Goal: Transaction & Acquisition: Purchase product/service

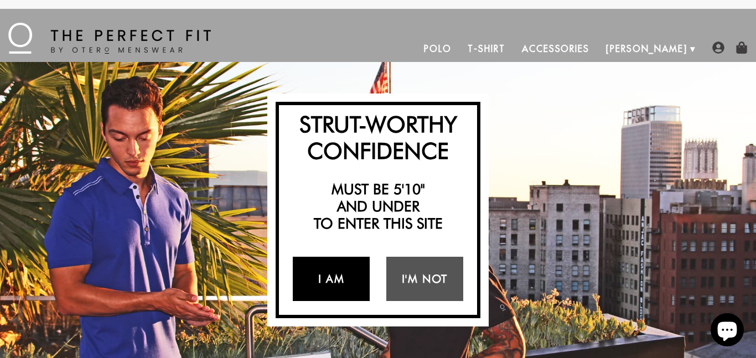
click at [335, 274] on link "I Am" at bounding box center [331, 279] width 77 height 44
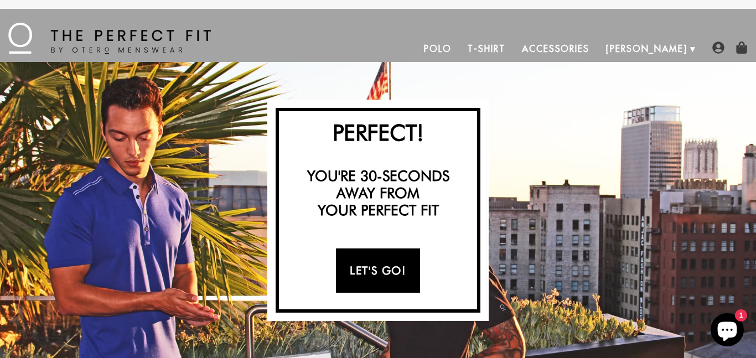
click at [370, 264] on link "Let's Go!" at bounding box center [378, 271] width 84 height 44
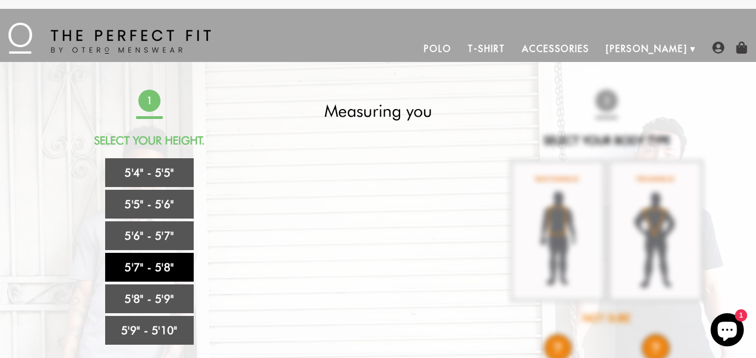
click at [166, 266] on link "5'7" - 5'8"" at bounding box center [149, 267] width 89 height 29
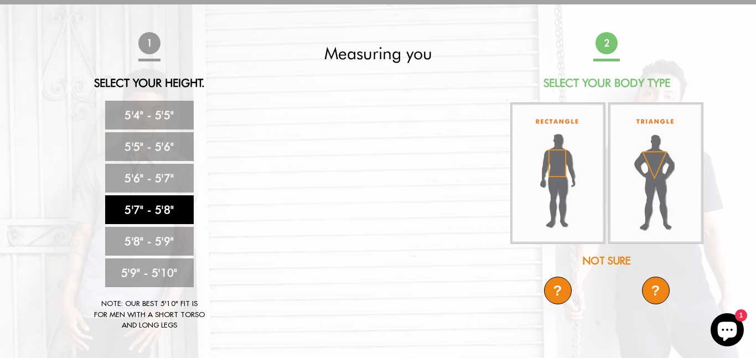
scroll to position [58, 0]
click at [612, 255] on div "Not Sure" at bounding box center [607, 260] width 196 height 15
click at [563, 286] on div "?" at bounding box center [558, 290] width 28 height 28
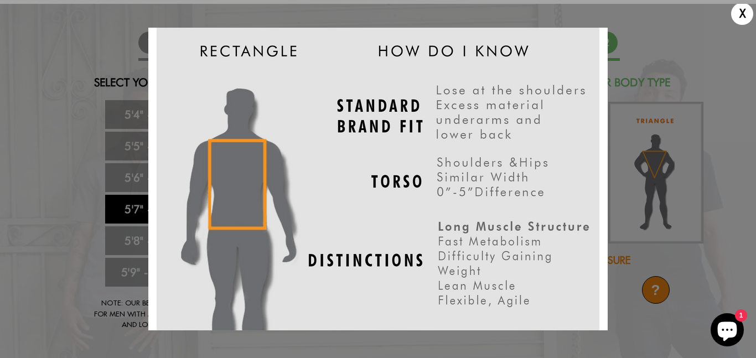
scroll to position [0, 0]
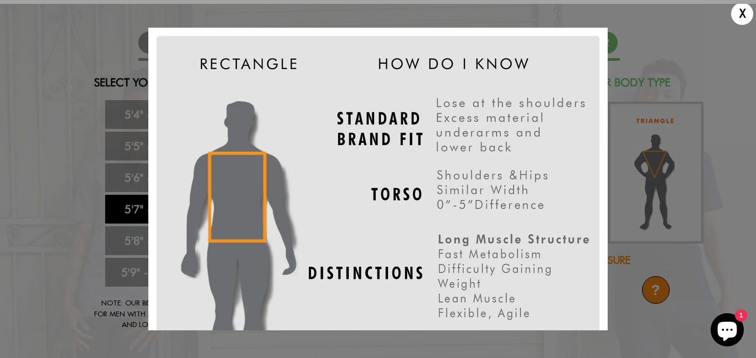
click at [742, 9] on div "X" at bounding box center [742, 14] width 22 height 22
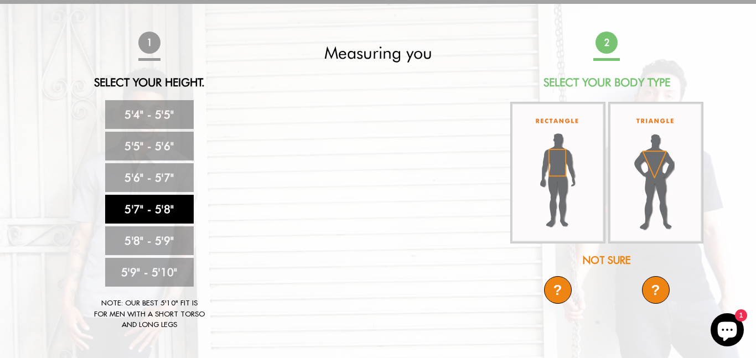
click at [654, 288] on div "?" at bounding box center [656, 290] width 28 height 28
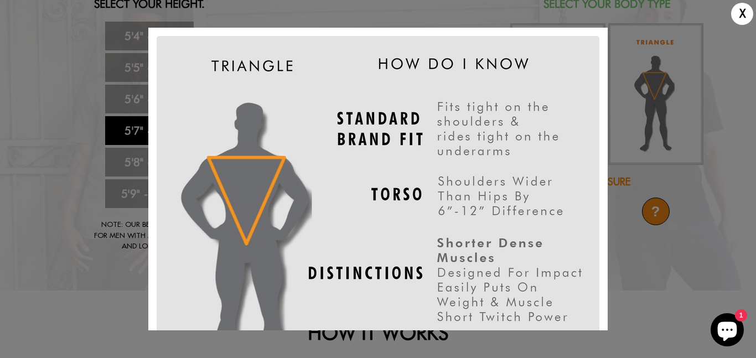
scroll to position [138, 0]
click at [741, 14] on div "X" at bounding box center [742, 14] width 22 height 22
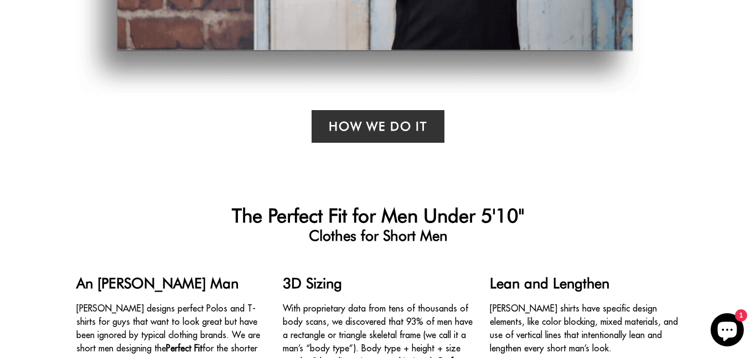
scroll to position [756, 0]
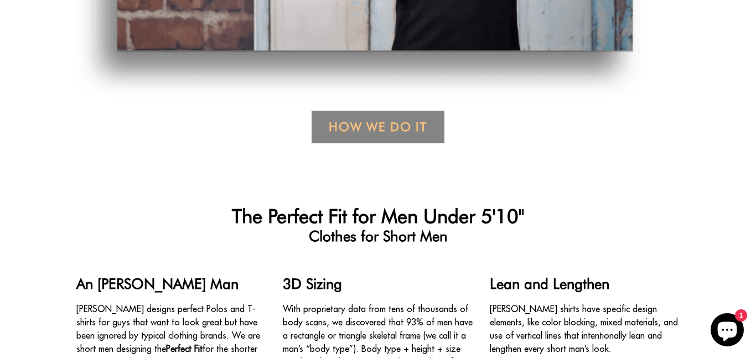
click at [354, 128] on link "How We Do it" at bounding box center [378, 127] width 132 height 33
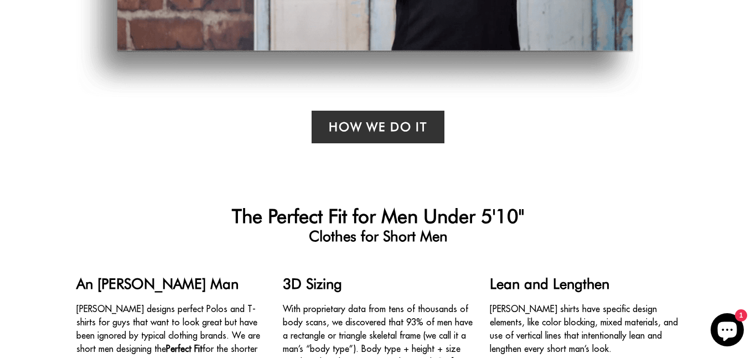
scroll to position [0, 0]
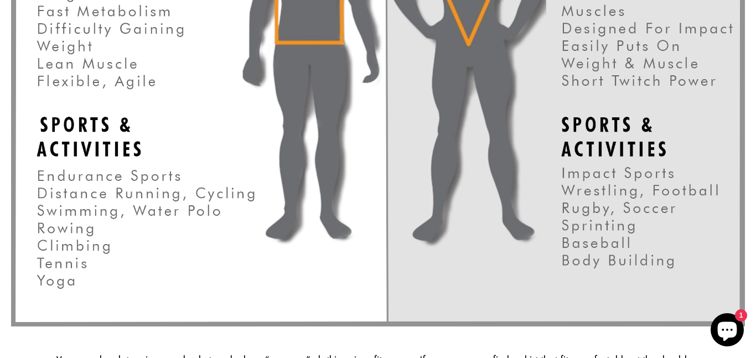
scroll to position [1862, 0]
click at [489, 104] on img at bounding box center [378, 65] width 734 height 524
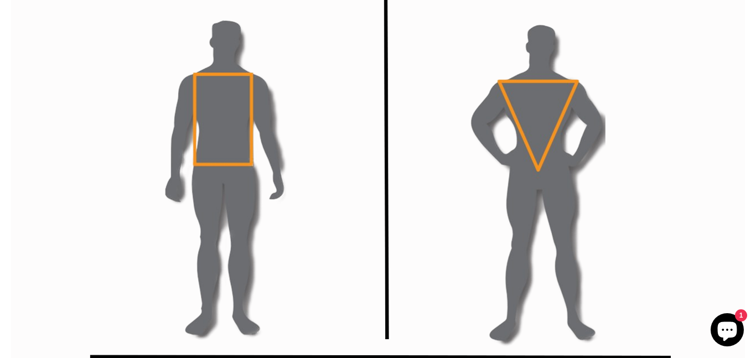
scroll to position [1261, 0]
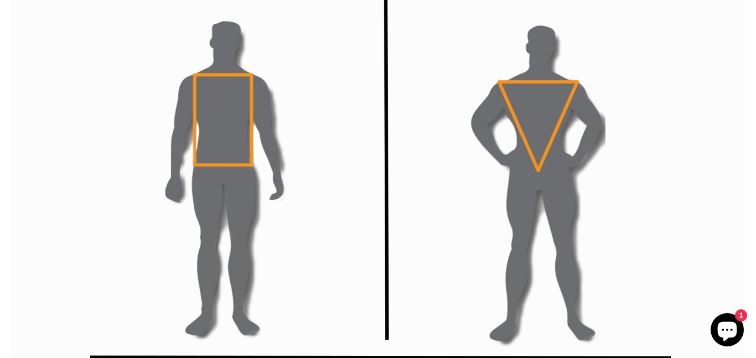
click at [489, 104] on img at bounding box center [378, 141] width 734 height 524
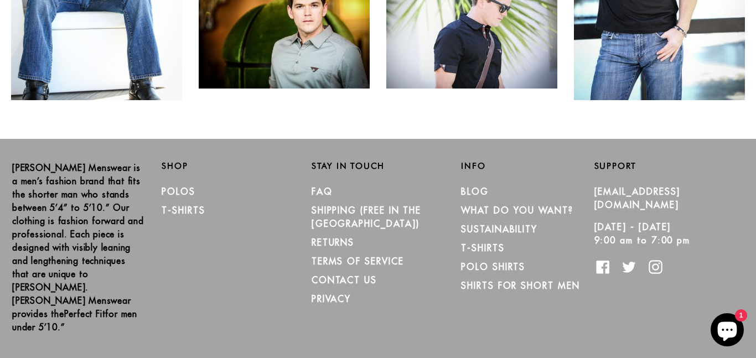
scroll to position [2732, 0]
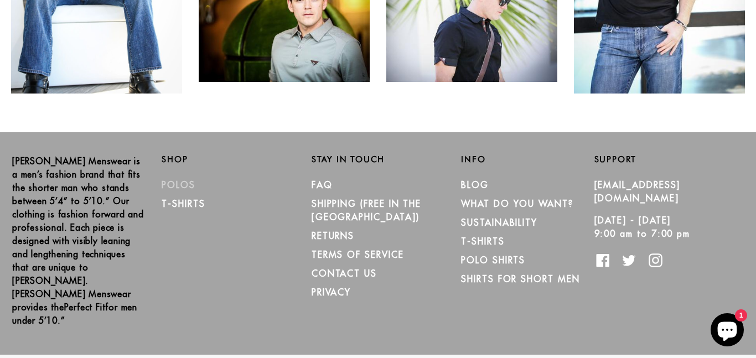
click at [185, 182] on link "Polos" at bounding box center [179, 184] width 34 height 11
